Goal: Task Accomplishment & Management: Manage account settings

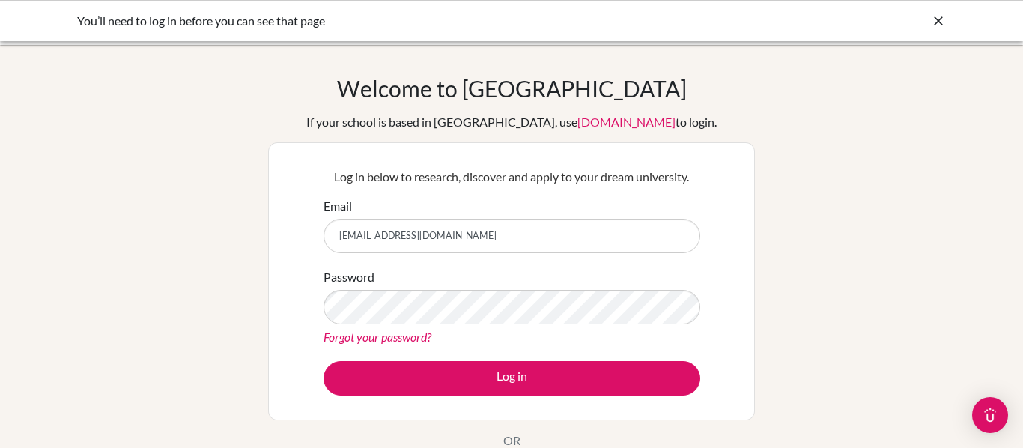
click at [324, 361] on button "Log in" at bounding box center [512, 378] width 377 height 34
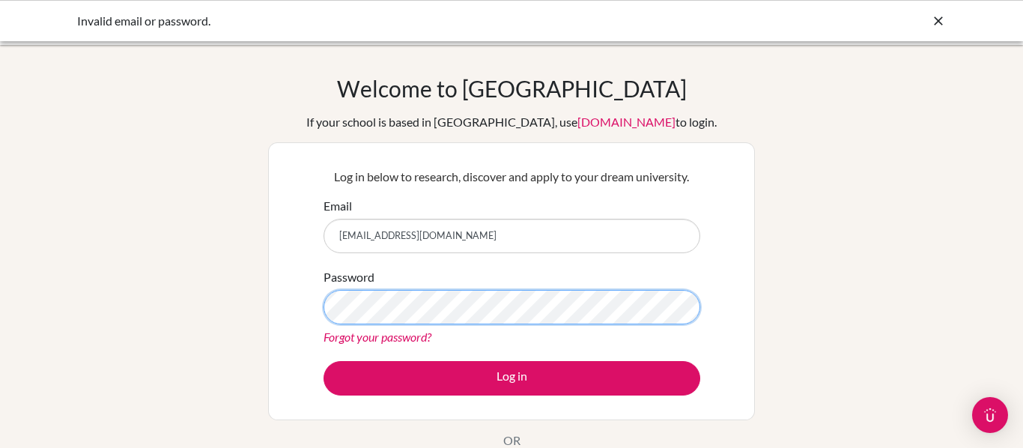
click at [324, 361] on button "Log in" at bounding box center [512, 378] width 377 height 34
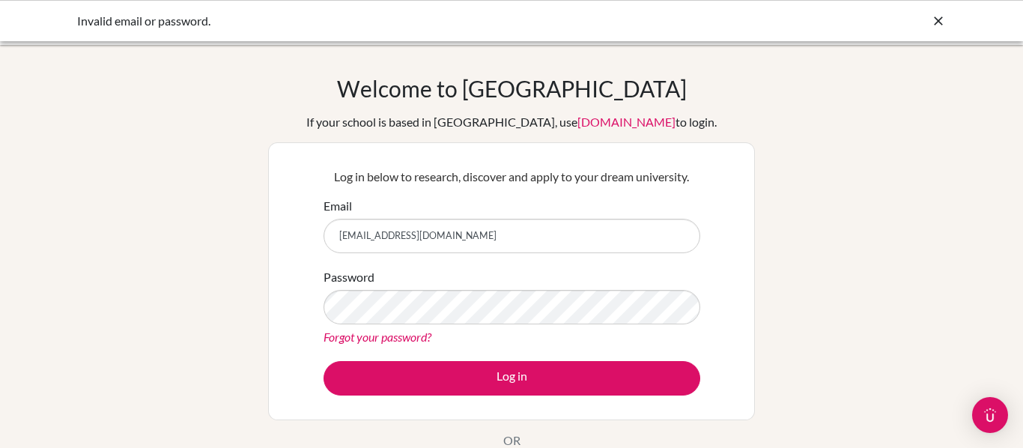
click at [383, 335] on link "Forgot your password?" at bounding box center [378, 337] width 108 height 14
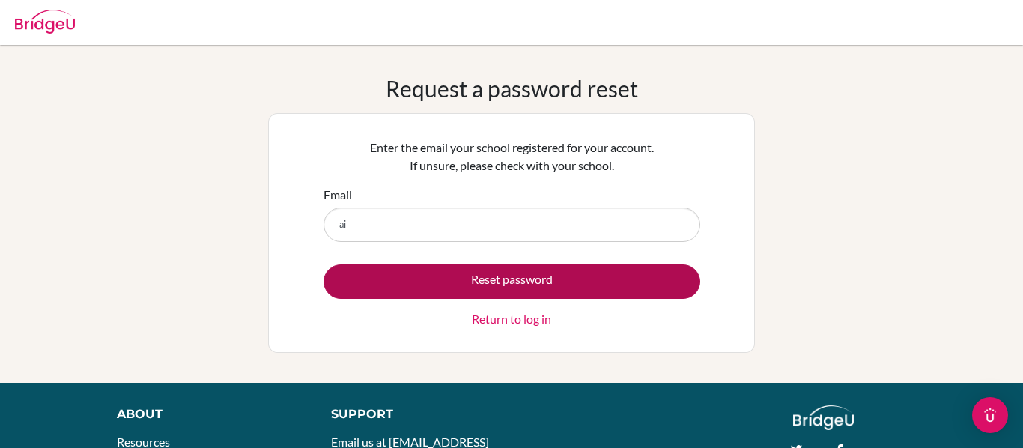
type input "[EMAIL_ADDRESS][DOMAIN_NAME]"
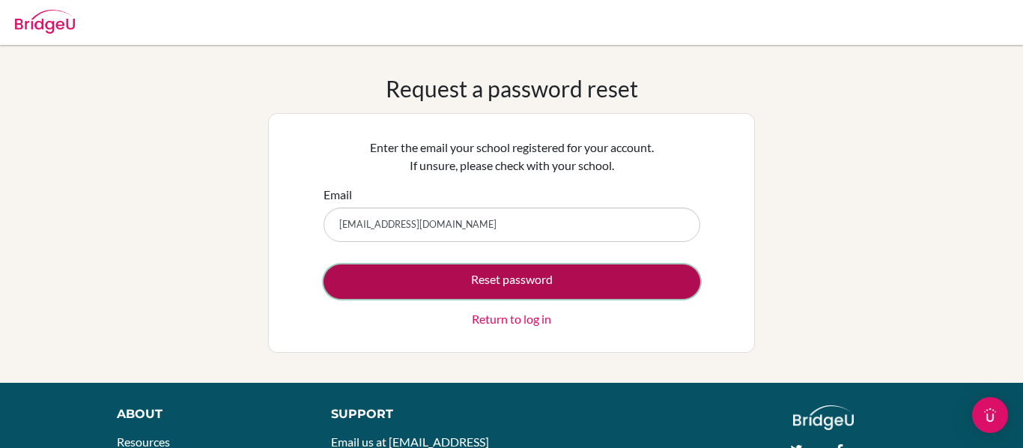
click at [451, 277] on button "Reset password" at bounding box center [512, 281] width 377 height 34
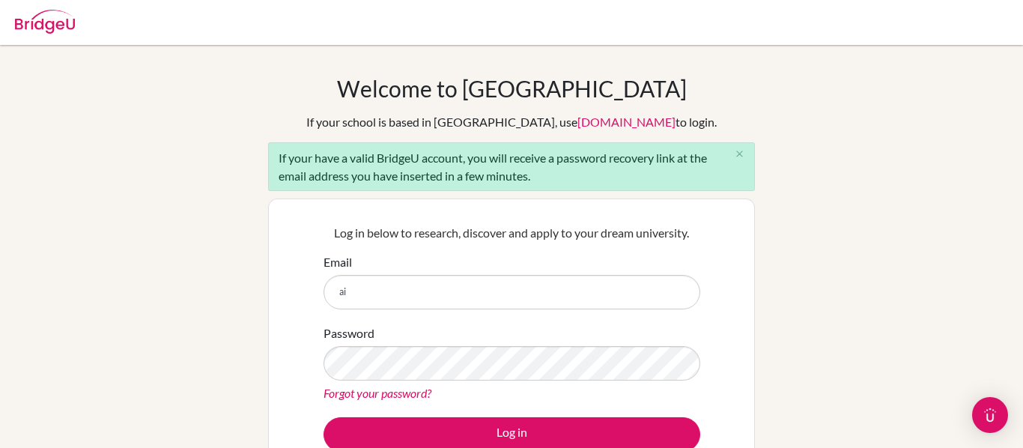
type input "[EMAIL_ADDRESS][DOMAIN_NAME]"
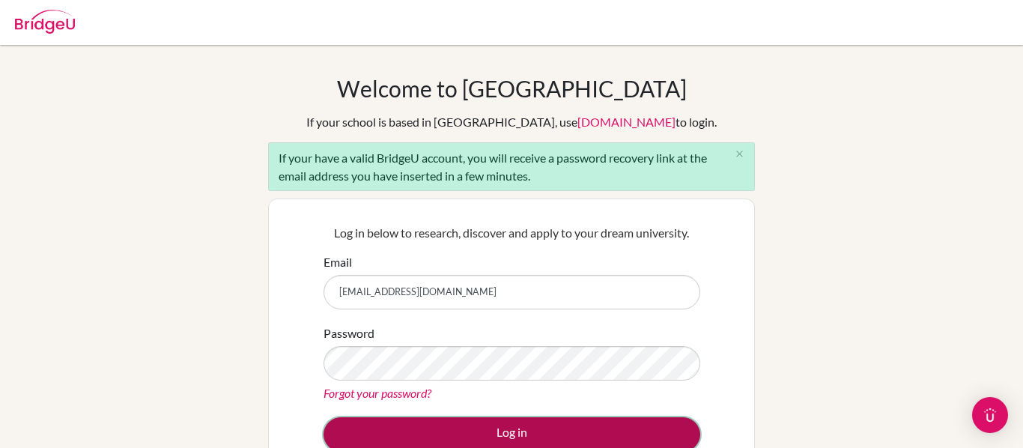
click at [553, 422] on button "Log in" at bounding box center [512, 434] width 377 height 34
